Goal: Task Accomplishment & Management: Manage account settings

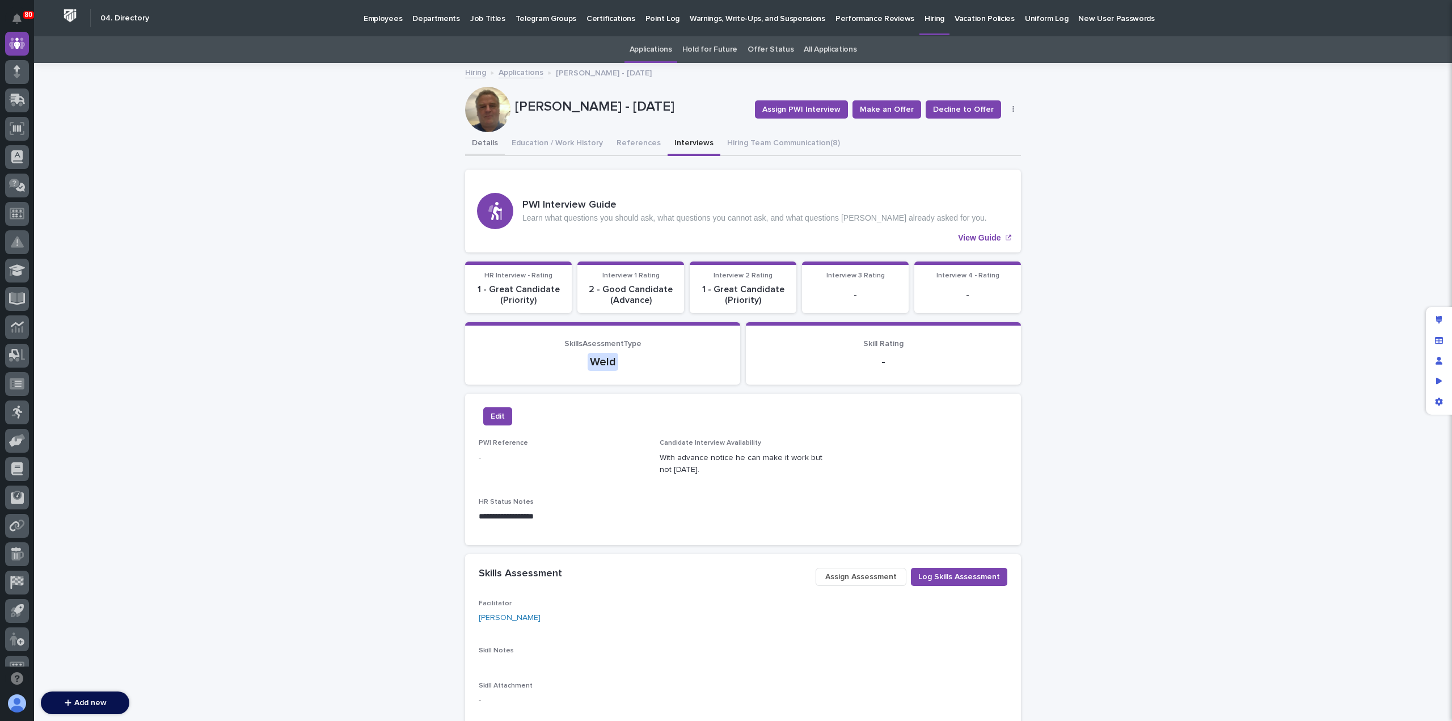
click at [488, 143] on button "Details" at bounding box center [485, 144] width 40 height 24
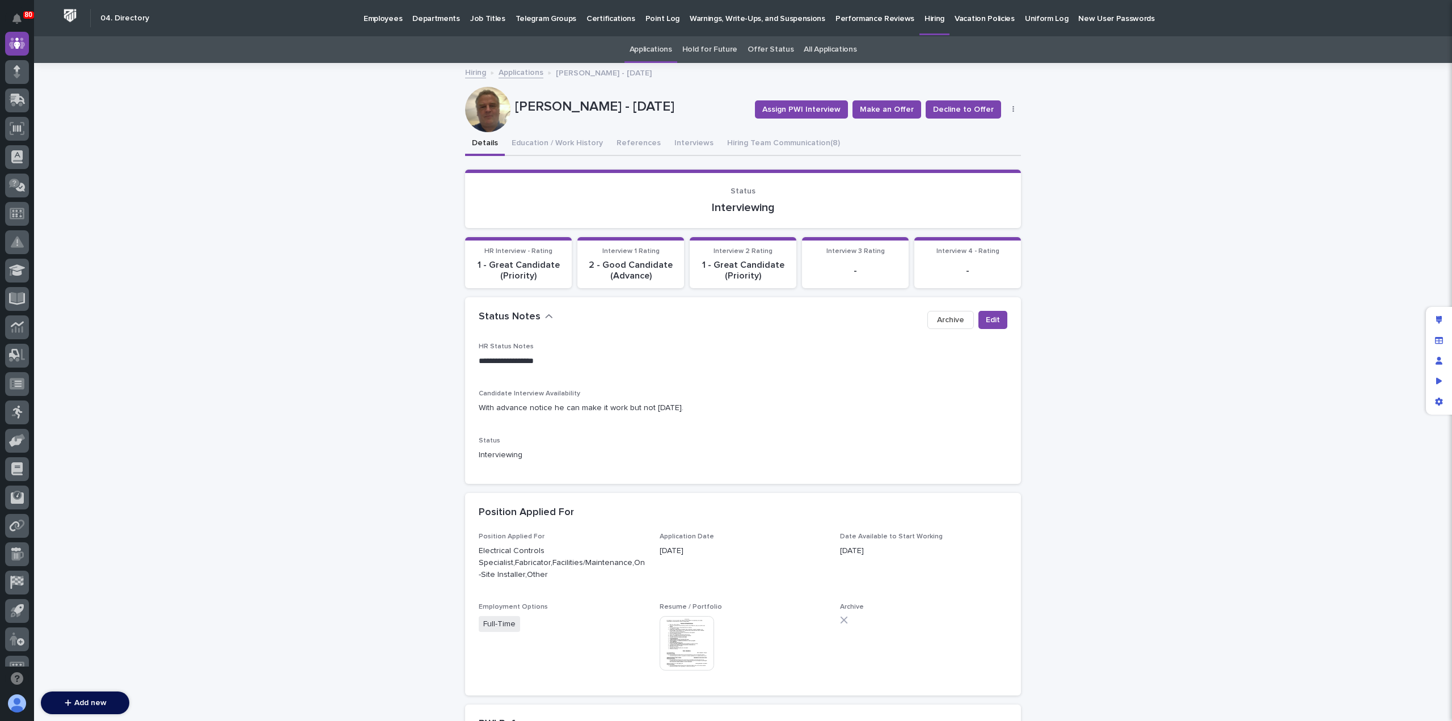
click at [657, 53] on link "Applications" at bounding box center [651, 49] width 43 height 27
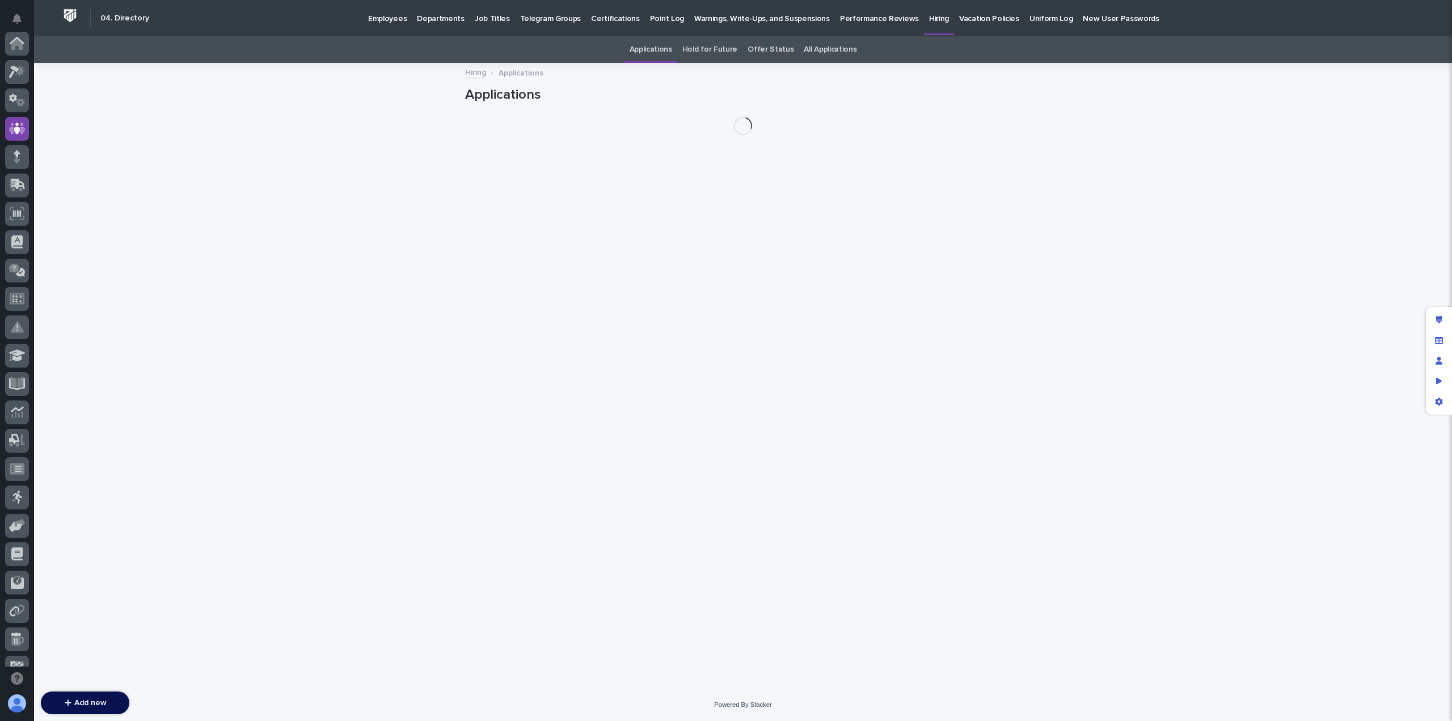
scroll to position [85, 0]
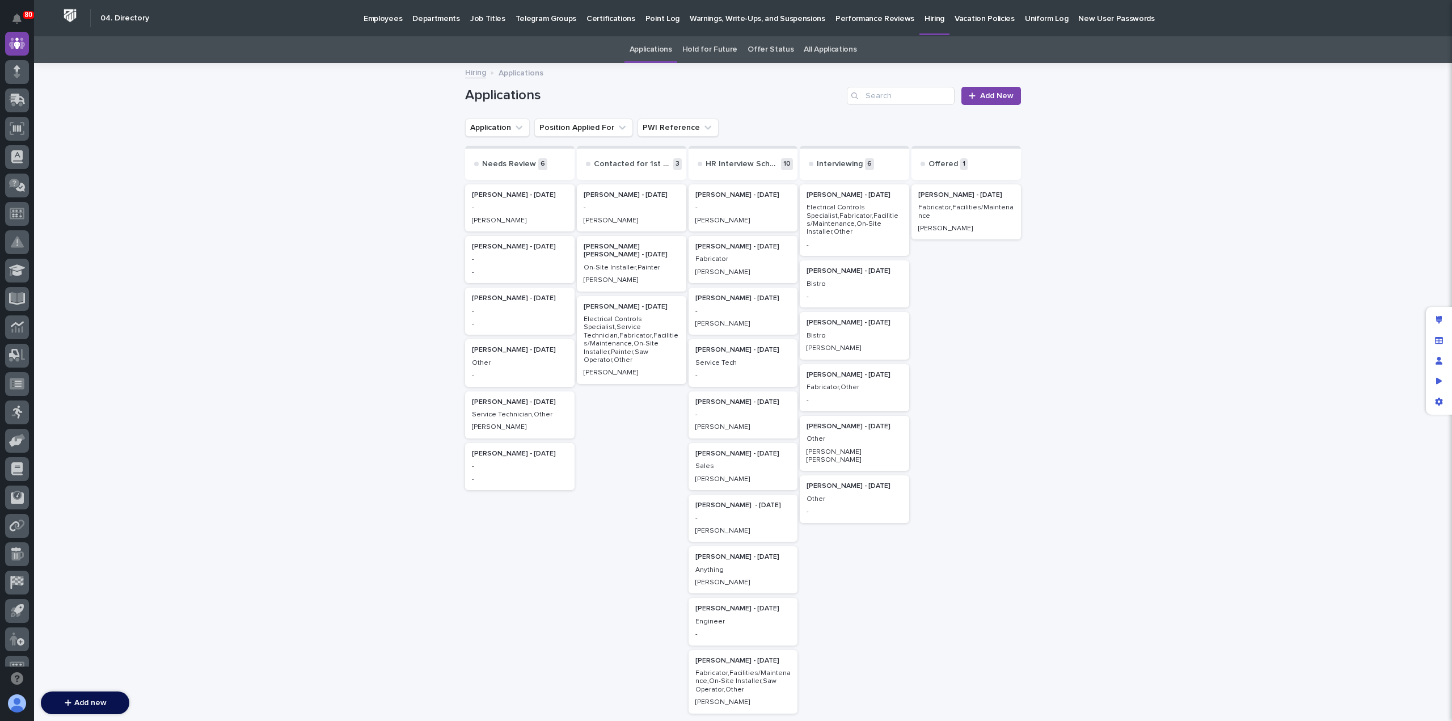
click at [501, 204] on p "-" at bounding box center [520, 208] width 96 height 8
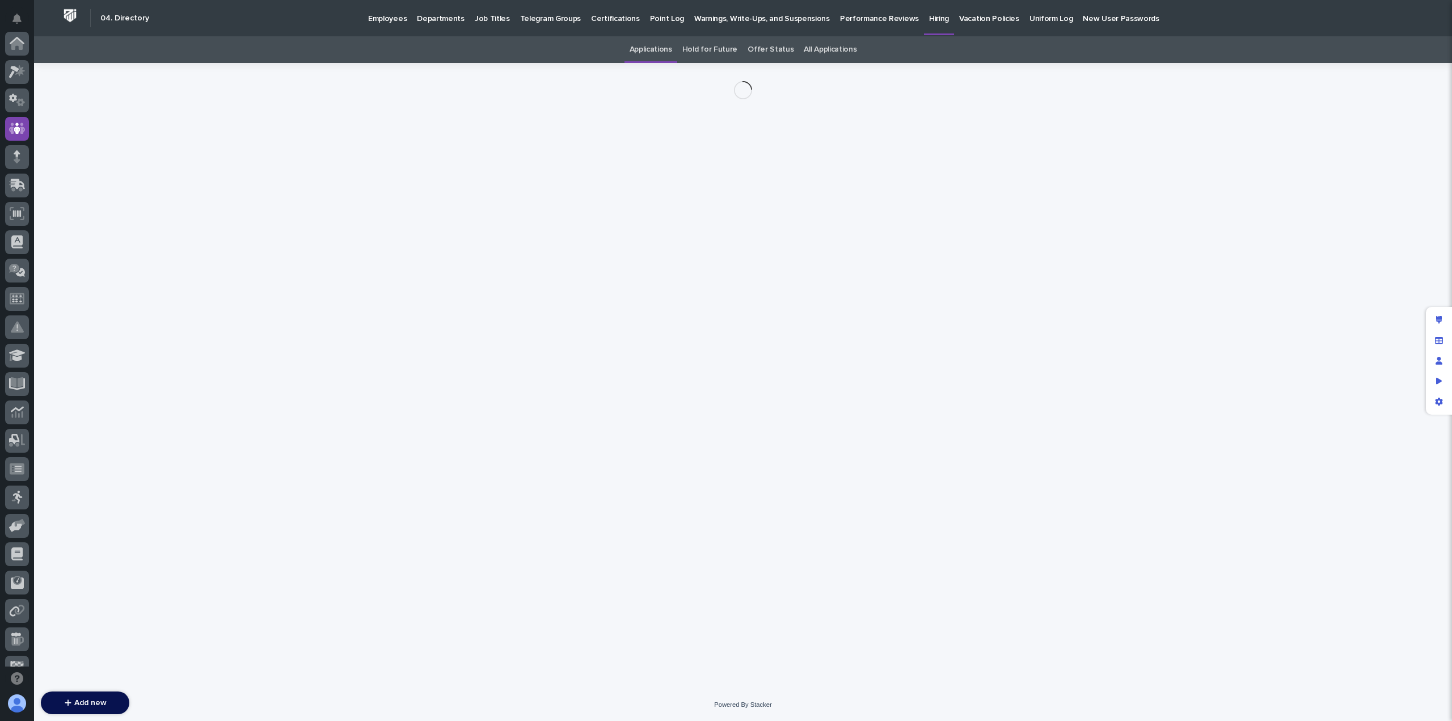
scroll to position [85, 0]
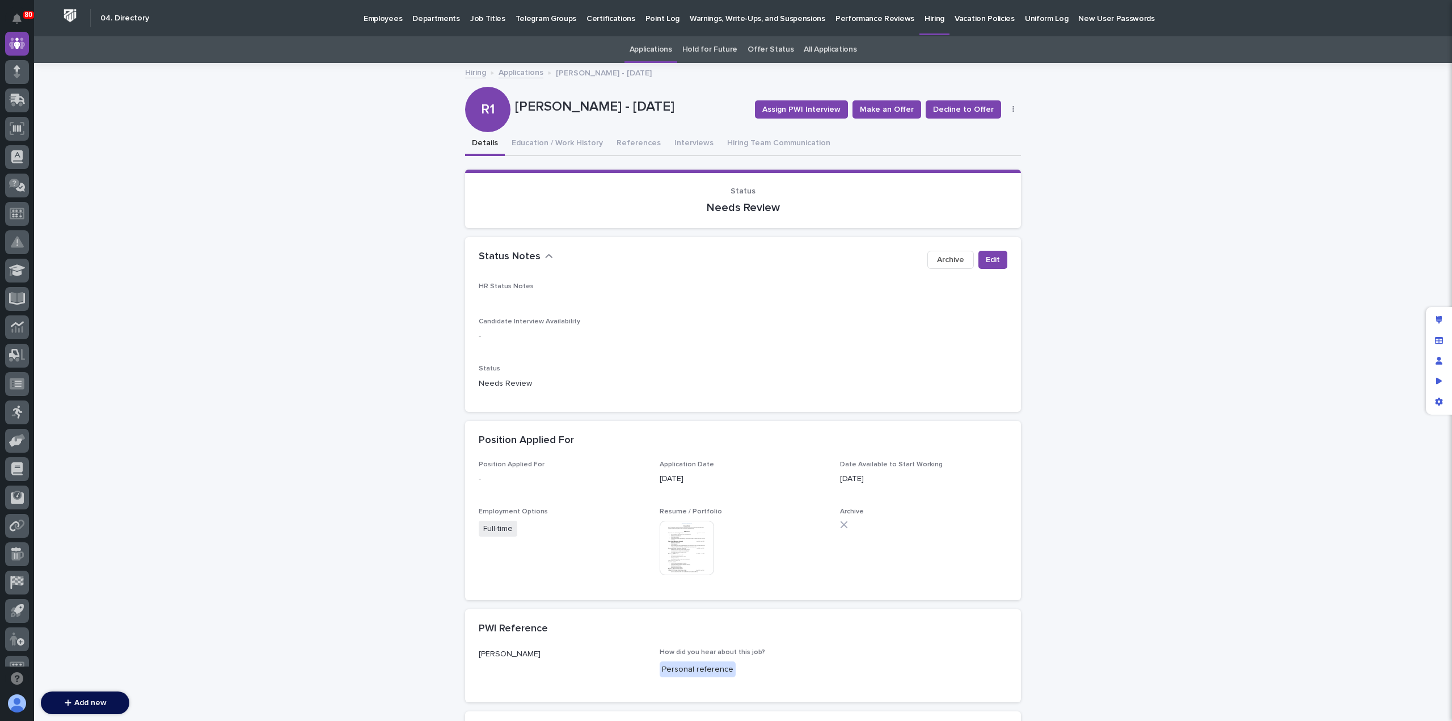
click at [686, 555] on img at bounding box center [687, 548] width 54 height 54
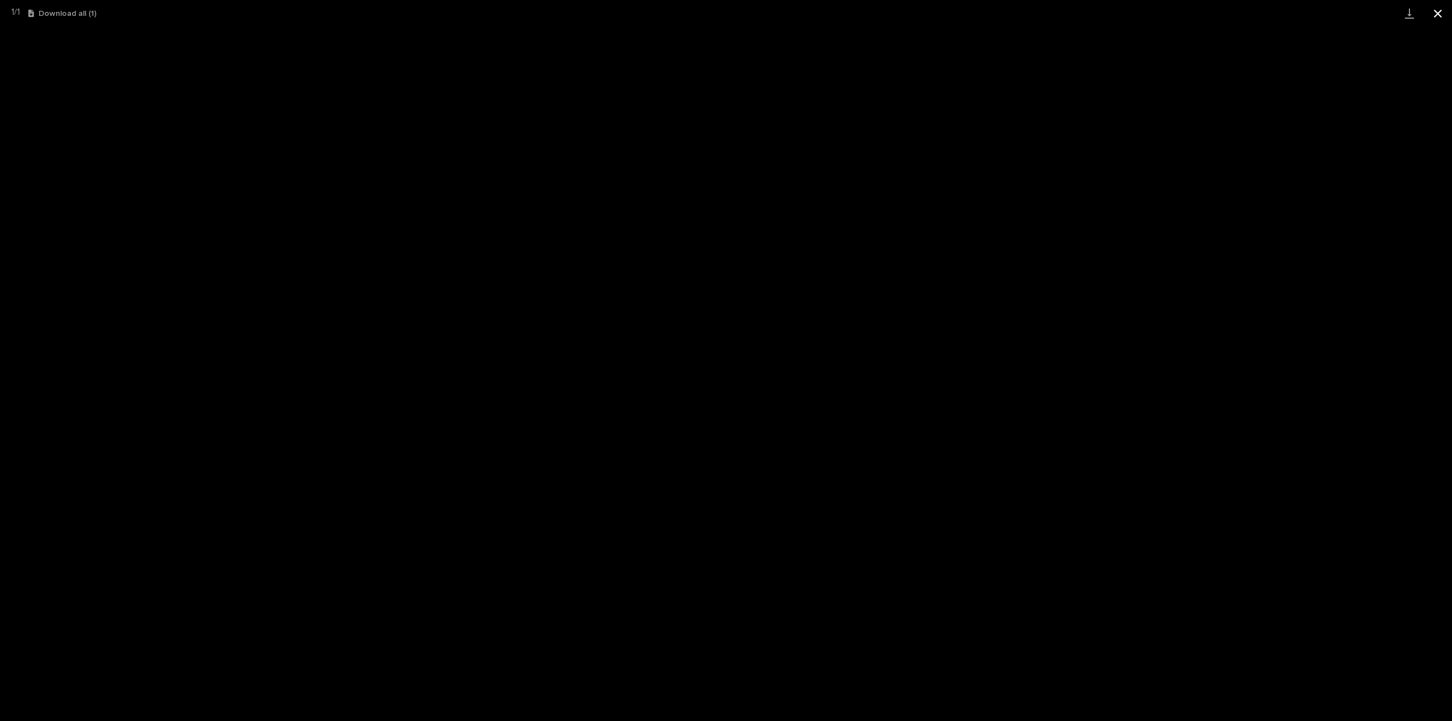
click at [1443, 12] on button "Close gallery" at bounding box center [1438, 13] width 28 height 27
